Goal: Transaction & Acquisition: Purchase product/service

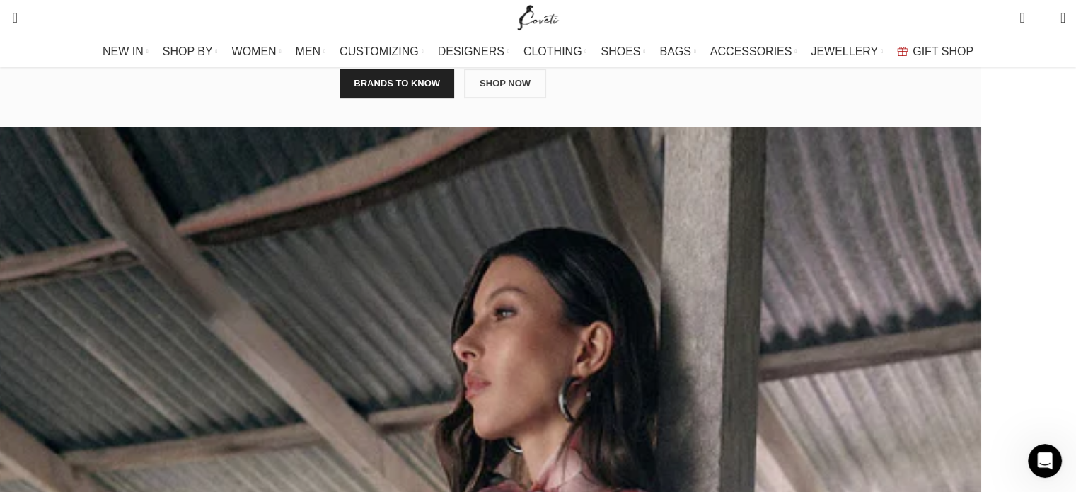
scroll to position [849, 0]
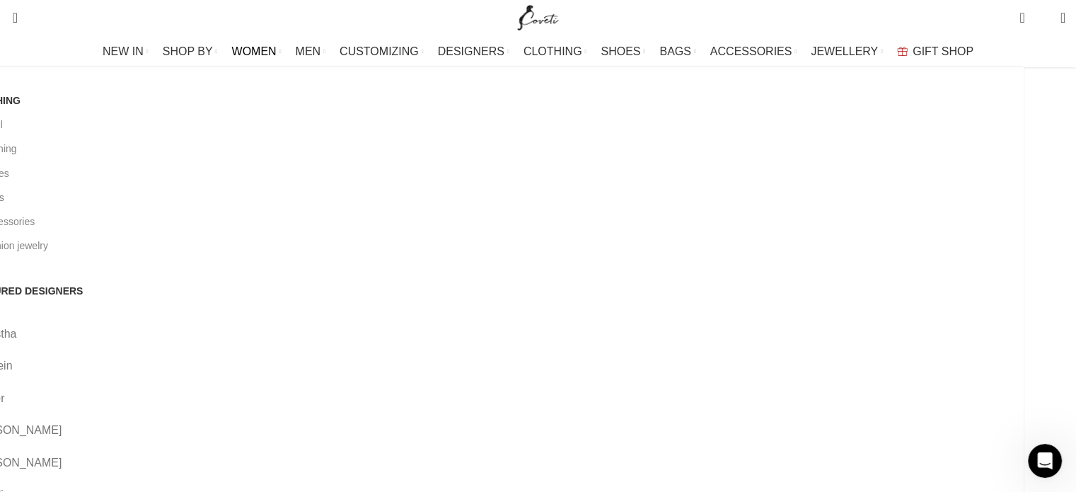
click at [143, 190] on link "All bags" at bounding box center [491, 197] width 1045 height 24
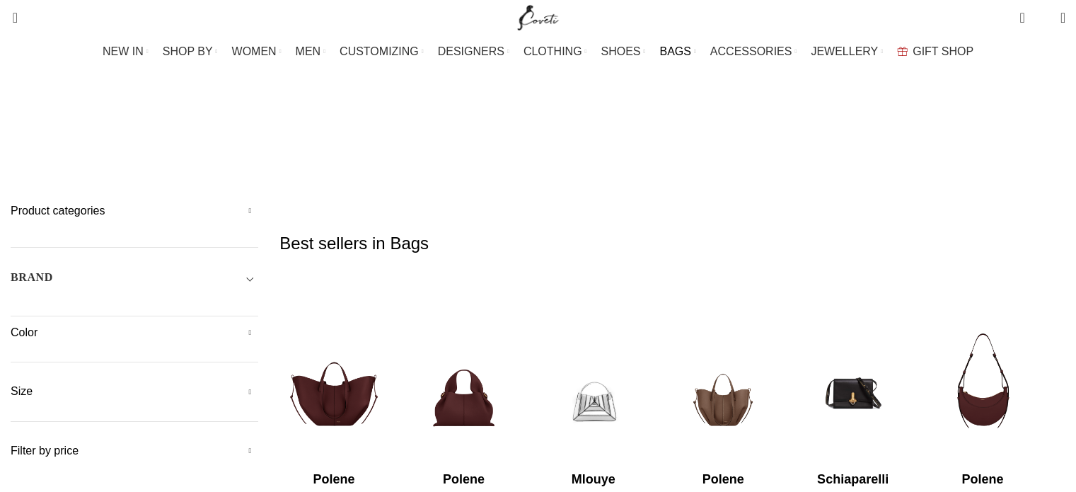
click at [185, 269] on div "BRAND" at bounding box center [135, 281] width 248 height 25
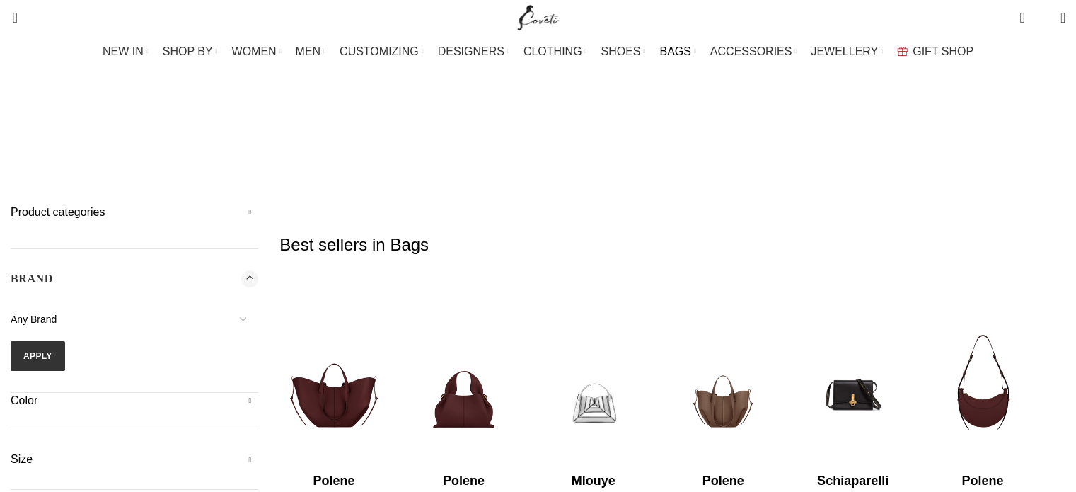
click at [190, 270] on div "BRAND" at bounding box center [135, 282] width 248 height 25
click at [184, 326] on h5 "Color" at bounding box center [135, 334] width 248 height 16
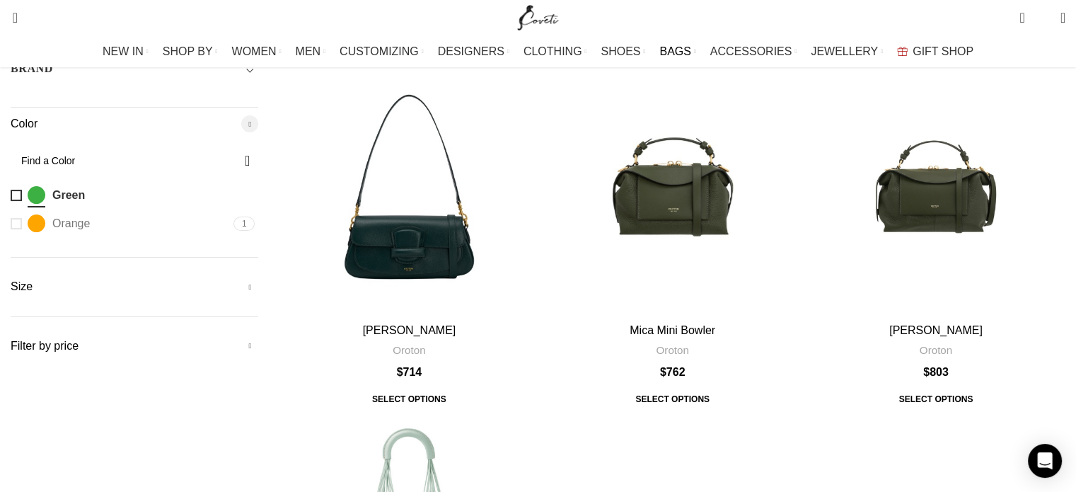
scroll to position [212, 0]
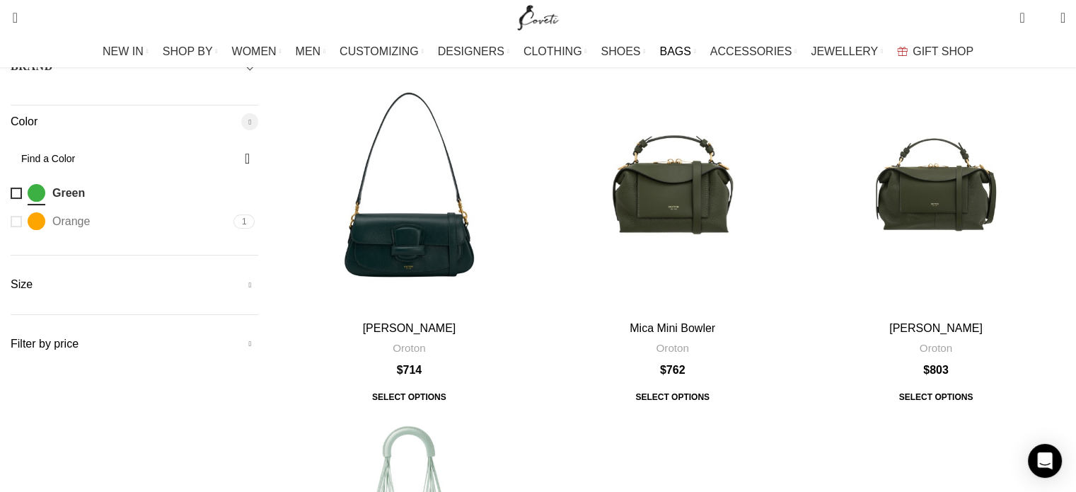
click at [163, 277] on h5 "Size" at bounding box center [135, 285] width 248 height 16
click at [192, 336] on h5 "Filter by price" at bounding box center [135, 344] width 248 height 16
click at [193, 336] on h5 "Filter by price" at bounding box center [135, 344] width 248 height 16
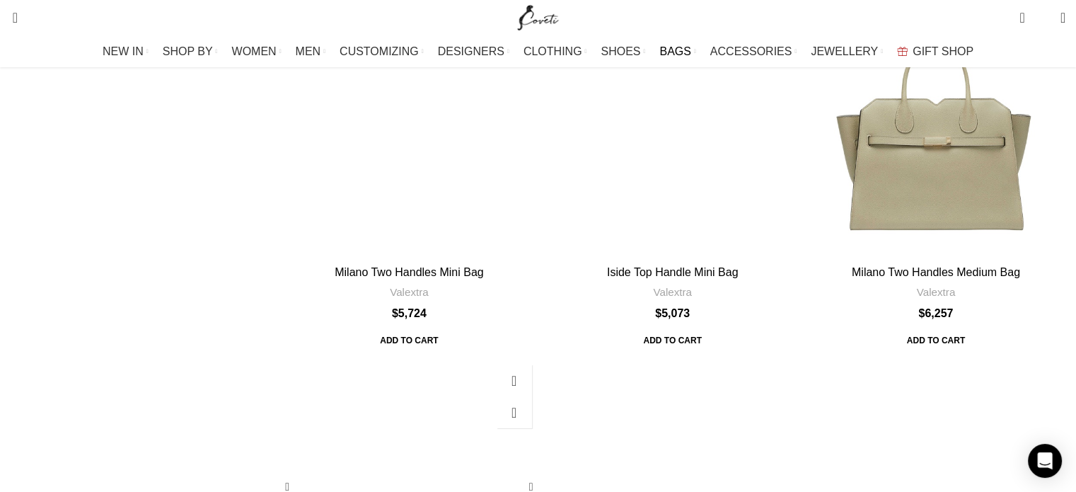
scroll to position [4883, 0]
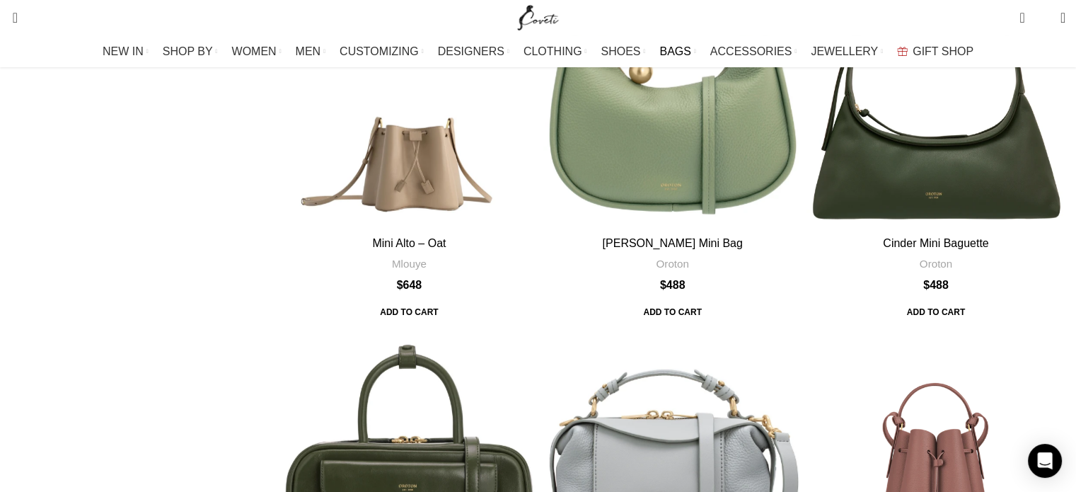
scroll to position [4388, 0]
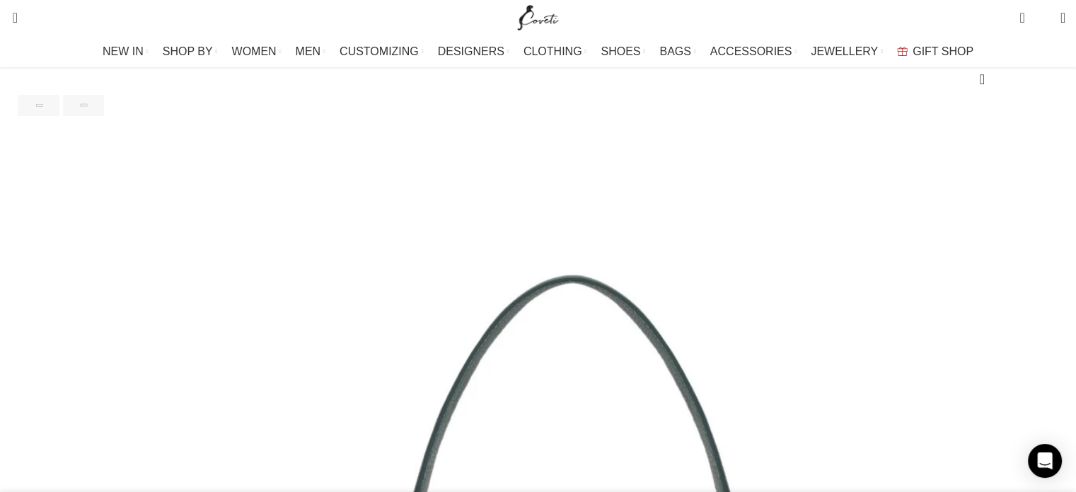
scroll to position [283, 0]
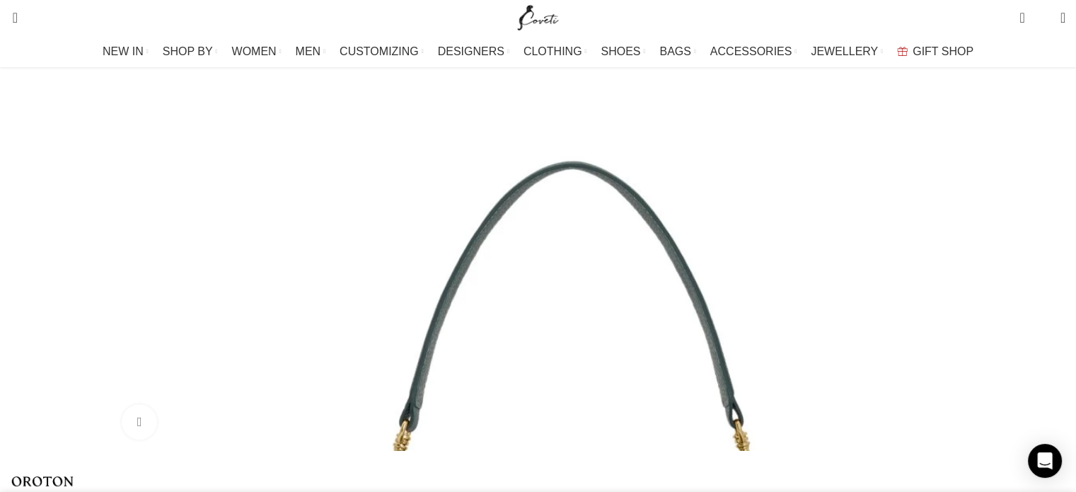
click at [1045, 234] on div "Next slide" at bounding box center [1062, 215] width 35 height 35
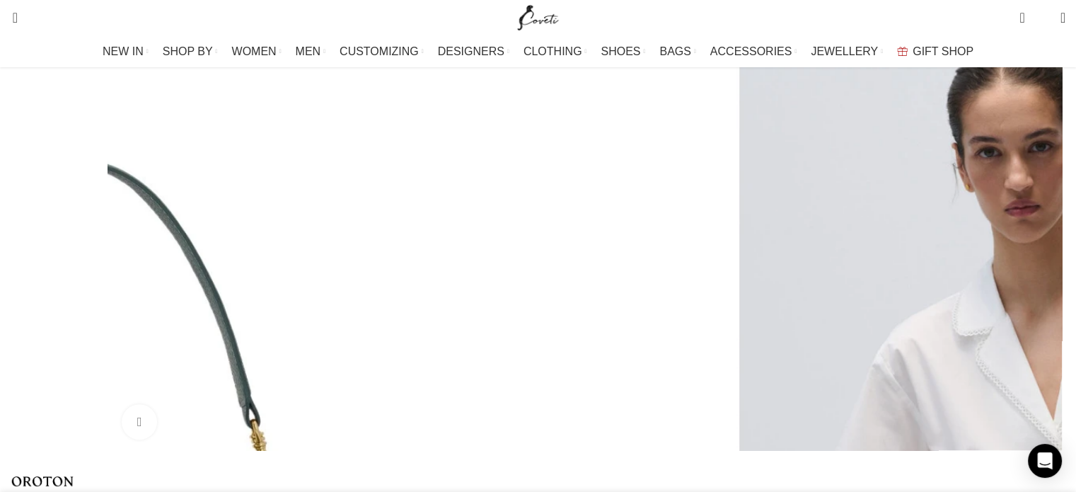
click at [1045, 234] on div "Next slide" at bounding box center [1062, 215] width 35 height 35
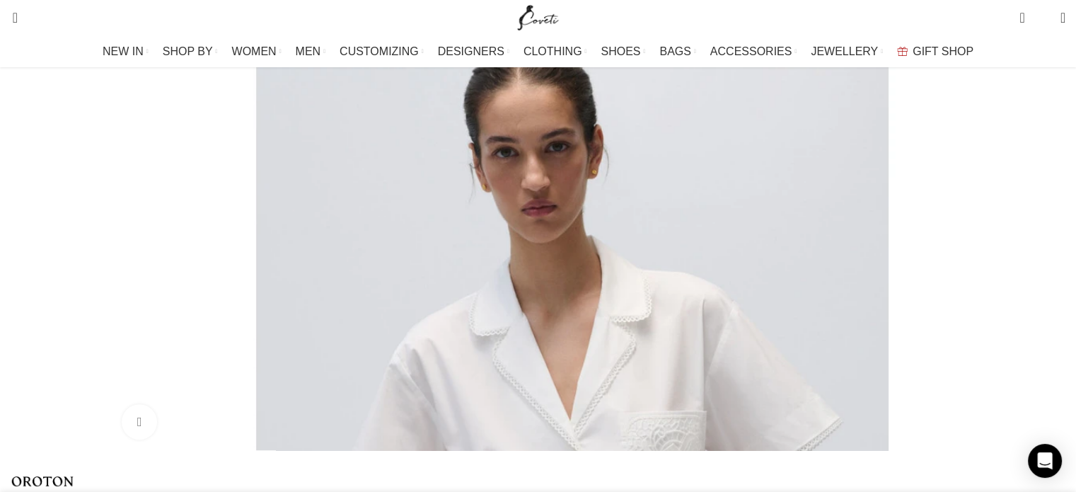
click at [1045, 234] on div "Next slide" at bounding box center [1062, 215] width 35 height 35
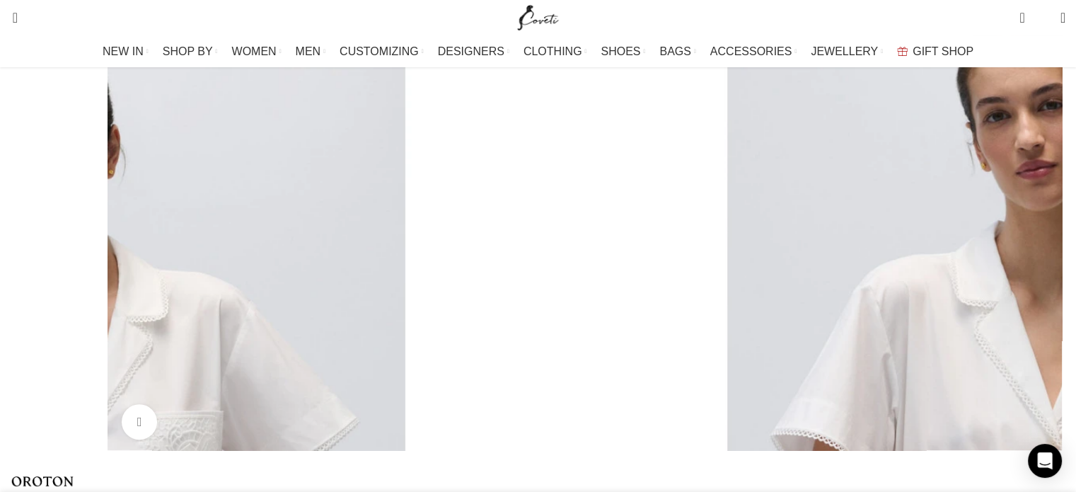
click at [1045, 234] on div "Next slide" at bounding box center [1062, 215] width 35 height 35
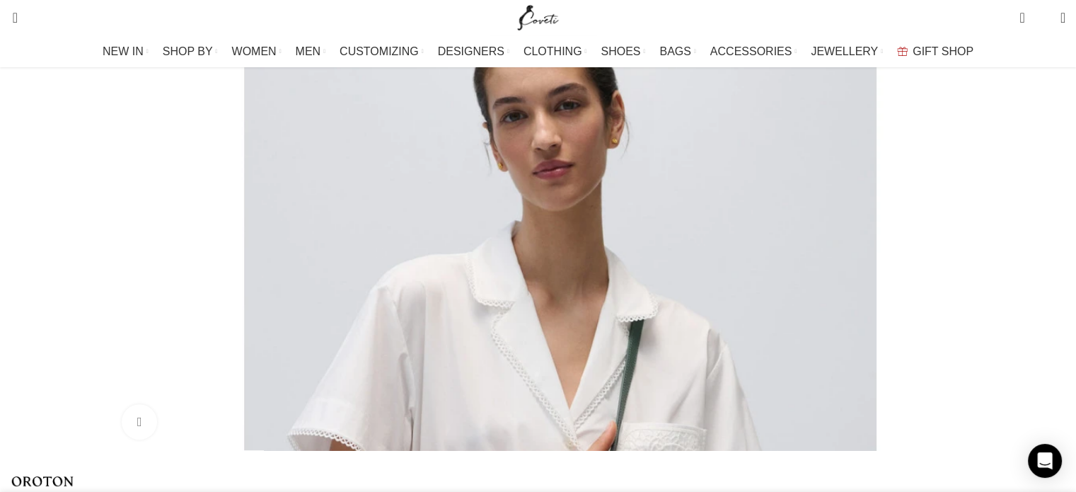
click at [1045, 234] on div "Next slide" at bounding box center [1062, 215] width 35 height 35
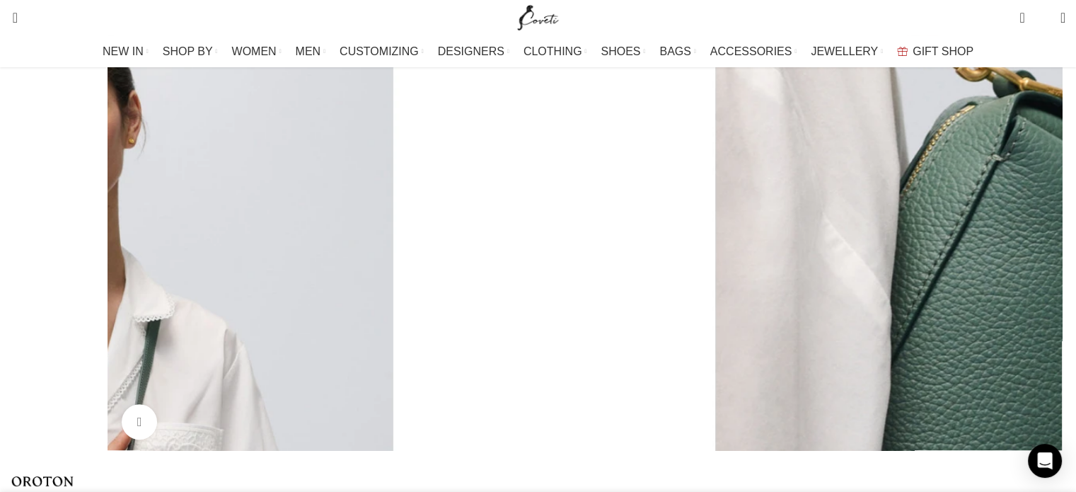
scroll to position [0, 297]
click at [1045, 234] on div "Next slide" at bounding box center [1062, 215] width 35 height 35
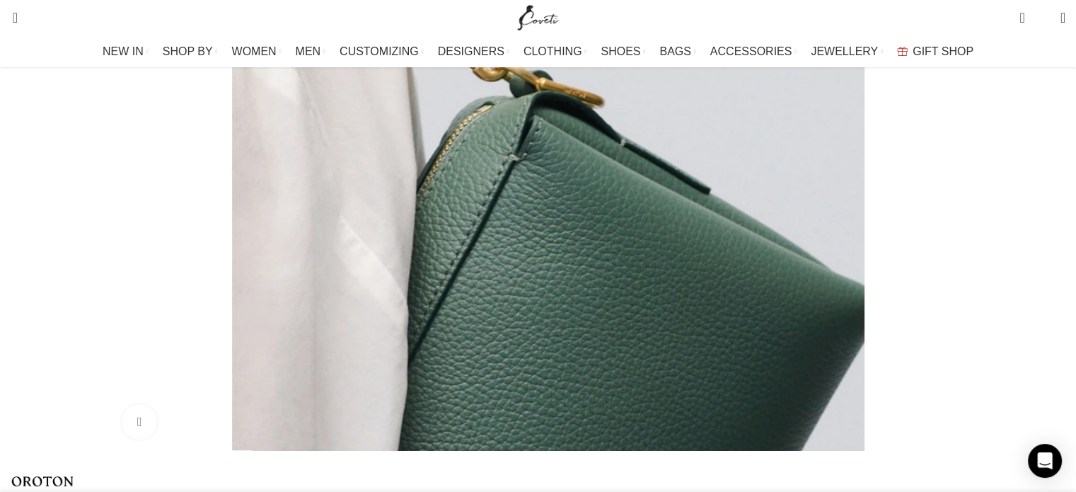
click at [1045, 234] on div "Next slide" at bounding box center [1062, 215] width 35 height 35
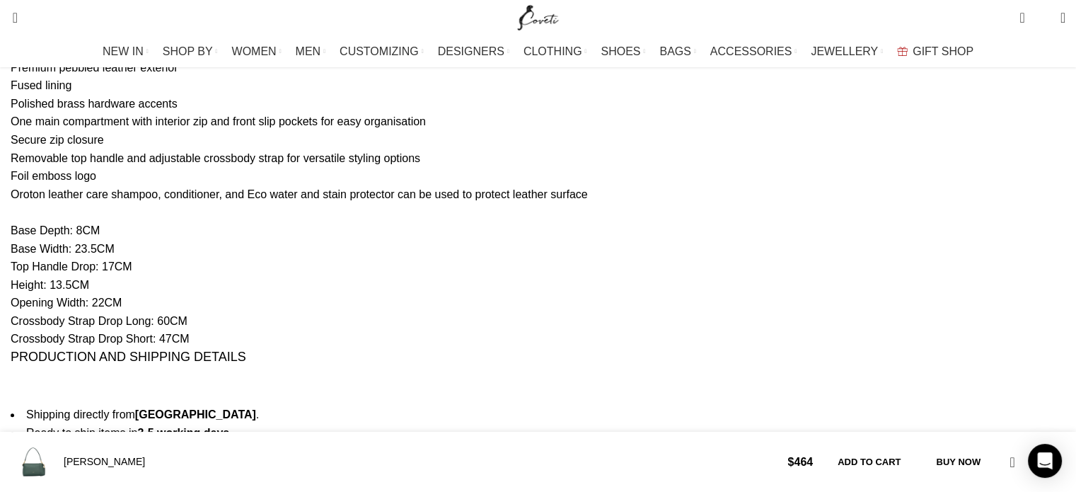
scroll to position [1415, 0]
